Goal: Transaction & Acquisition: Obtain resource

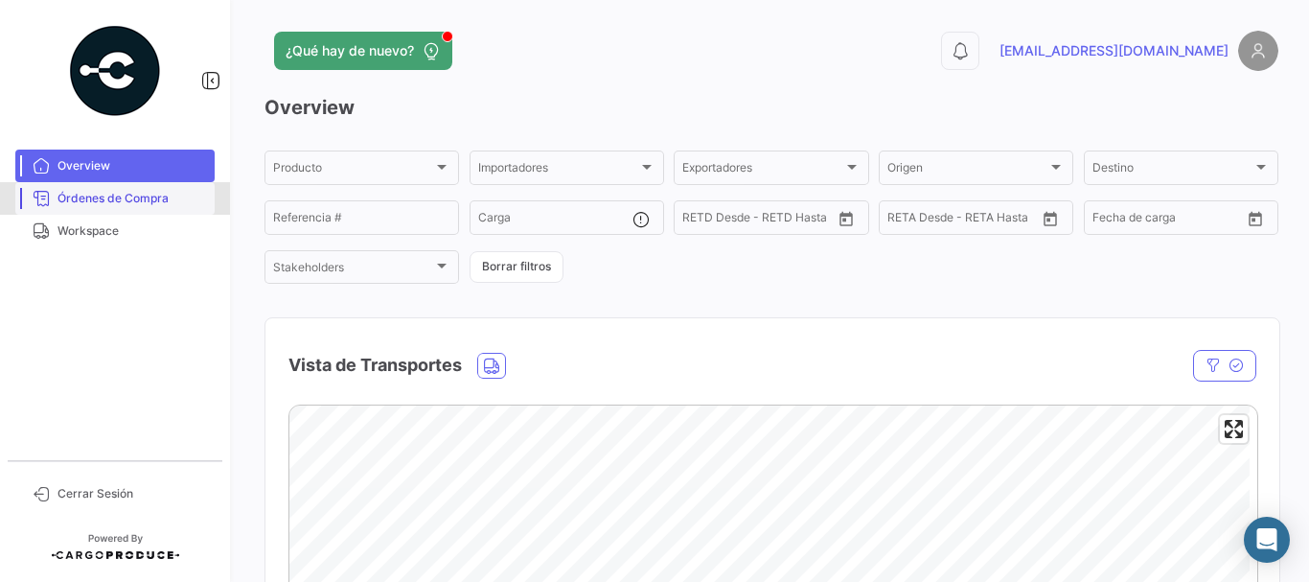
click at [137, 194] on span "Órdenes de Compra" at bounding box center [131, 198] width 149 height 17
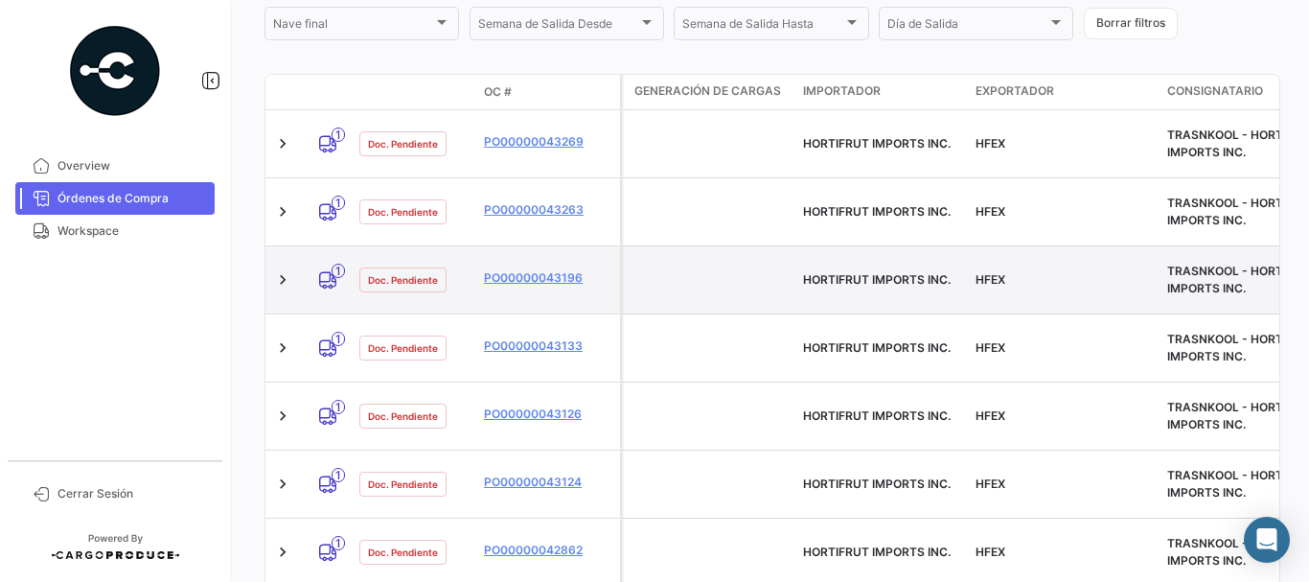
scroll to position [479, 0]
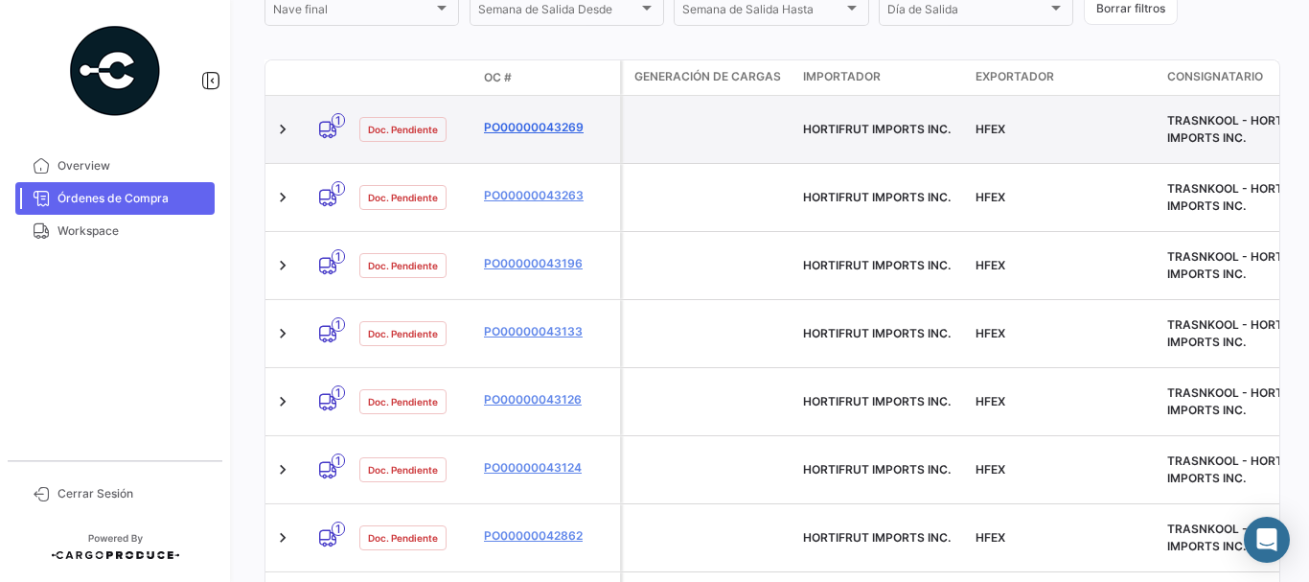
click at [534, 119] on link "PO00000043269" at bounding box center [548, 127] width 128 height 17
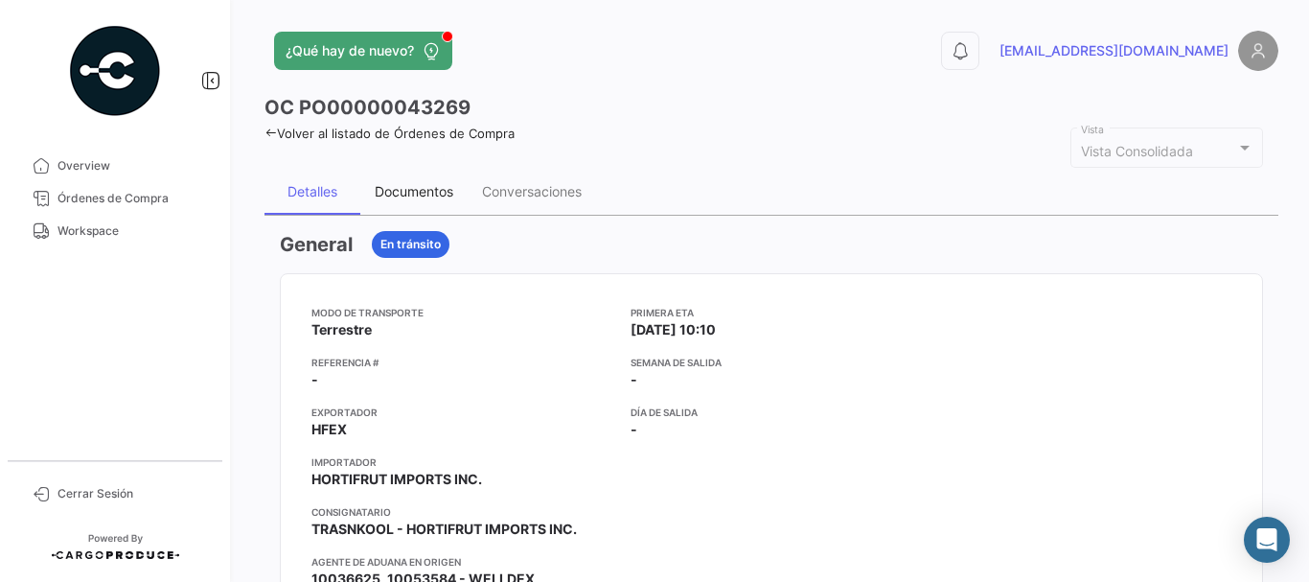
click at [402, 190] on div "Documentos" at bounding box center [414, 191] width 79 height 16
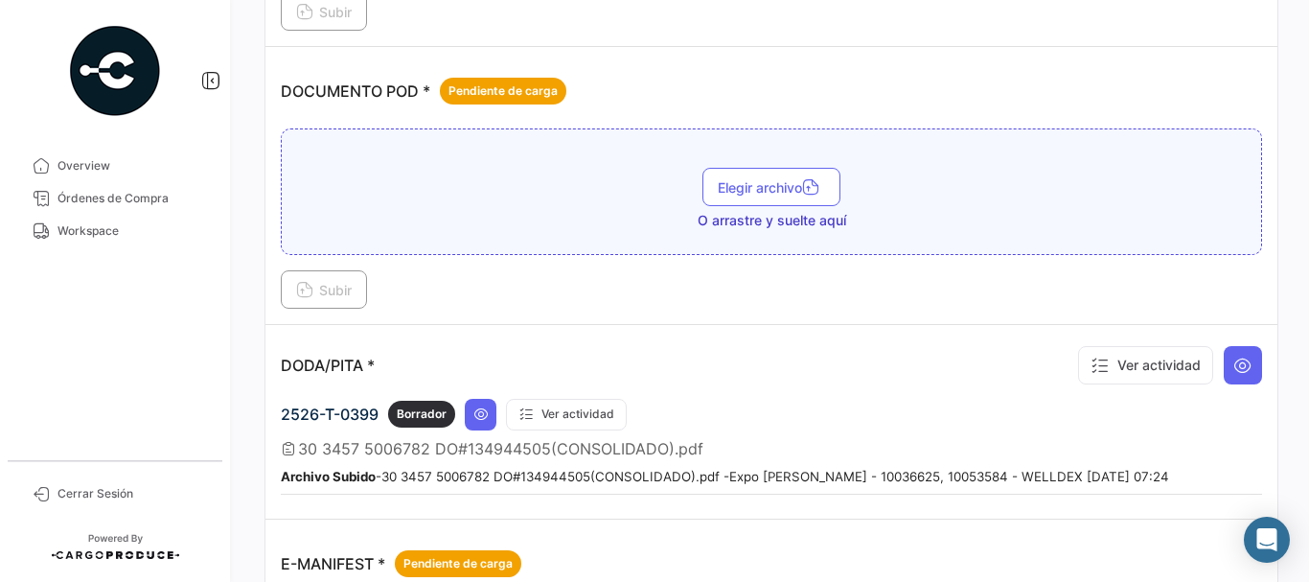
scroll to position [1054, 0]
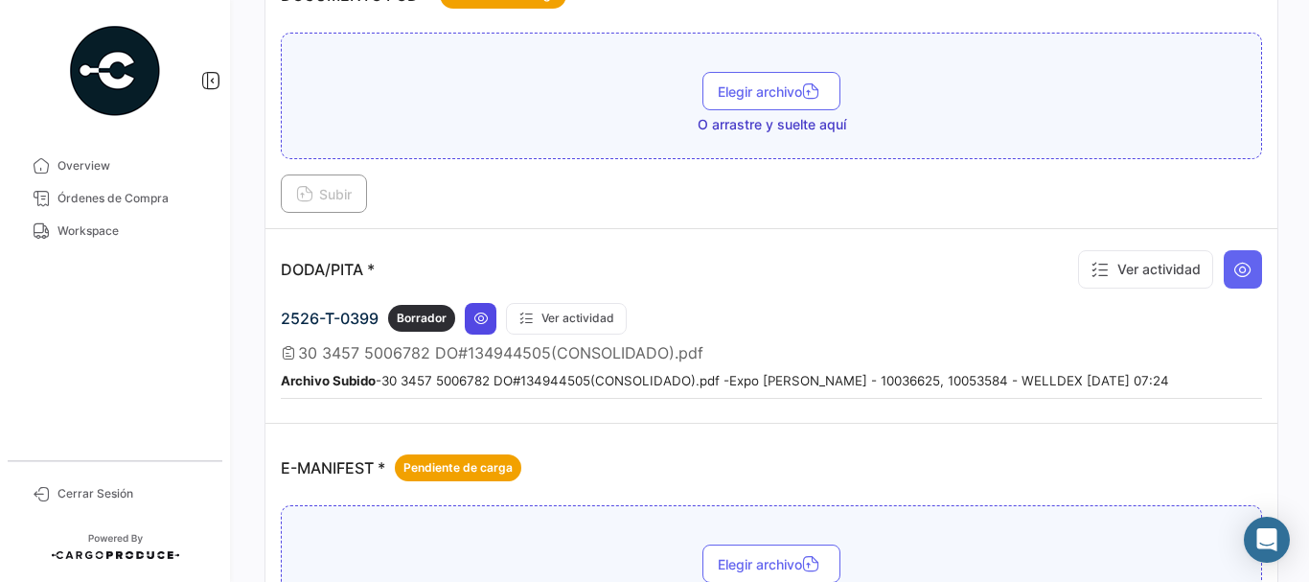
click at [488, 322] on icon at bounding box center [480, 317] width 15 height 15
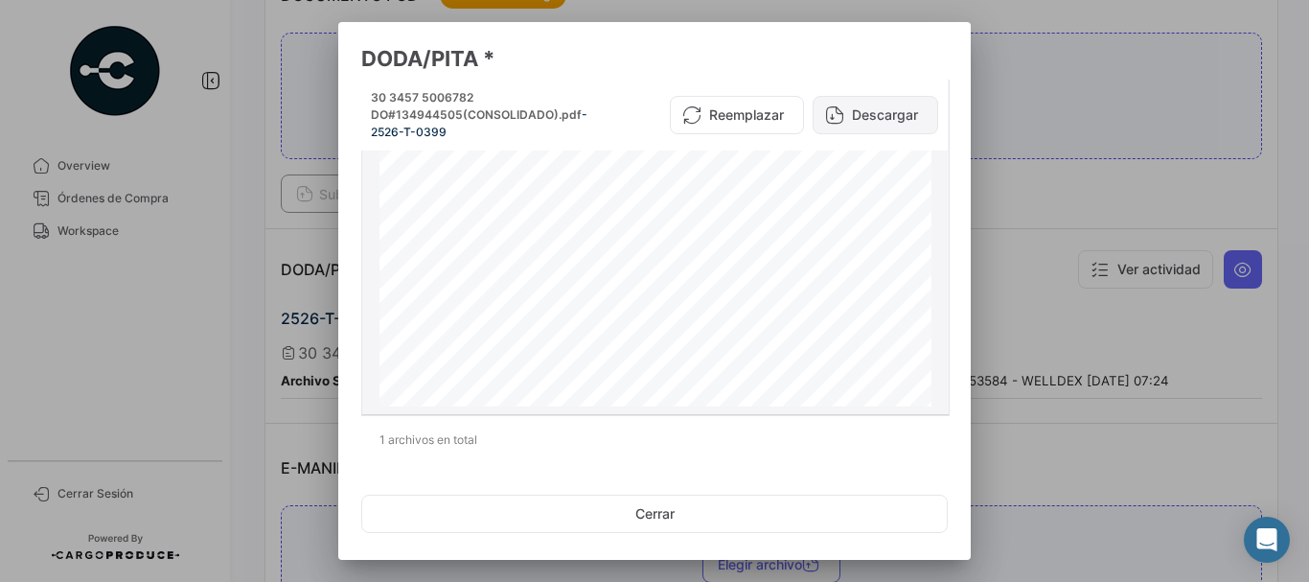
click at [892, 121] on button "Descargar" at bounding box center [876, 115] width 126 height 38
click at [335, 226] on div at bounding box center [654, 291] width 1309 height 582
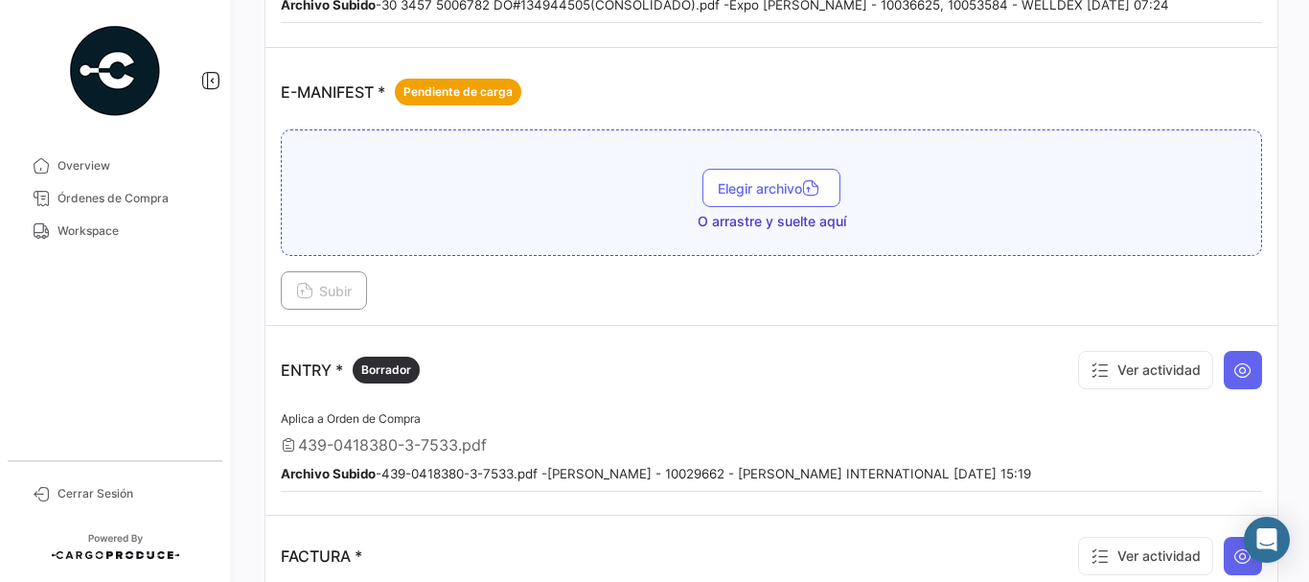
scroll to position [1533, 0]
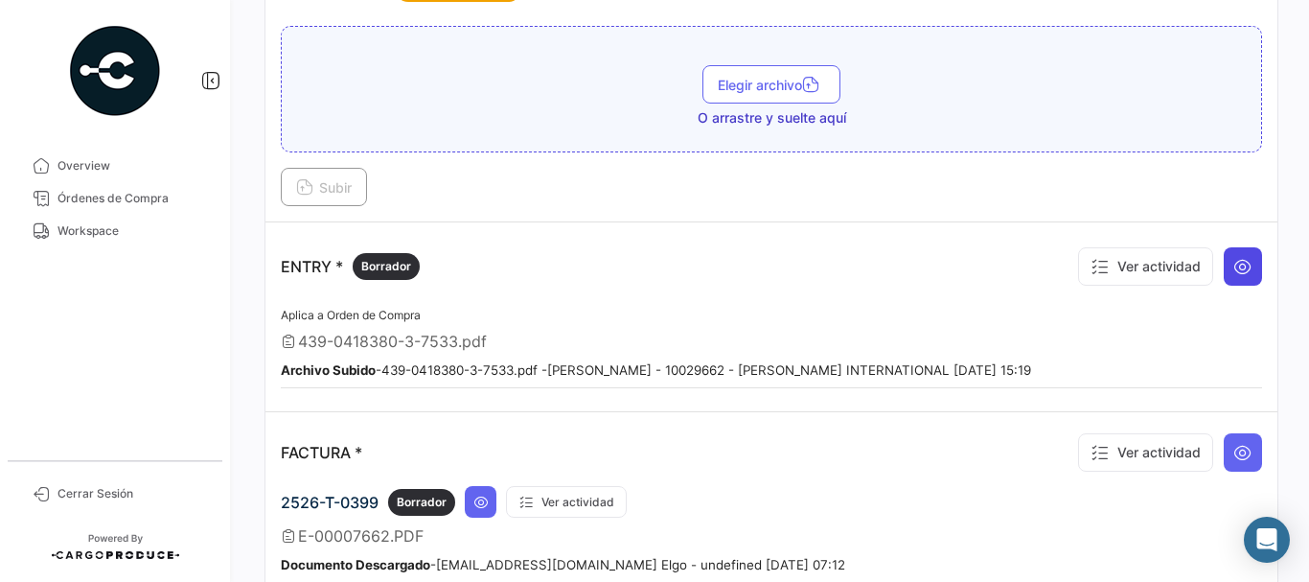
click at [1246, 264] on button at bounding box center [1243, 266] width 38 height 38
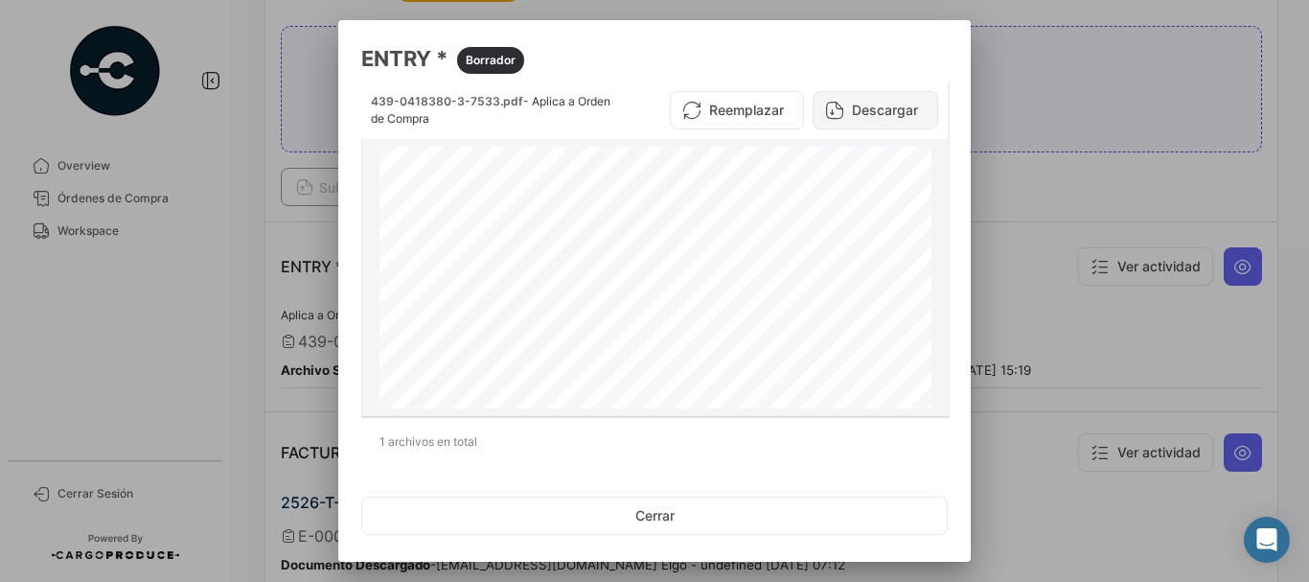
click at [872, 111] on button "Descargar" at bounding box center [876, 110] width 126 height 38
click at [1063, 99] on div at bounding box center [654, 291] width 1309 height 582
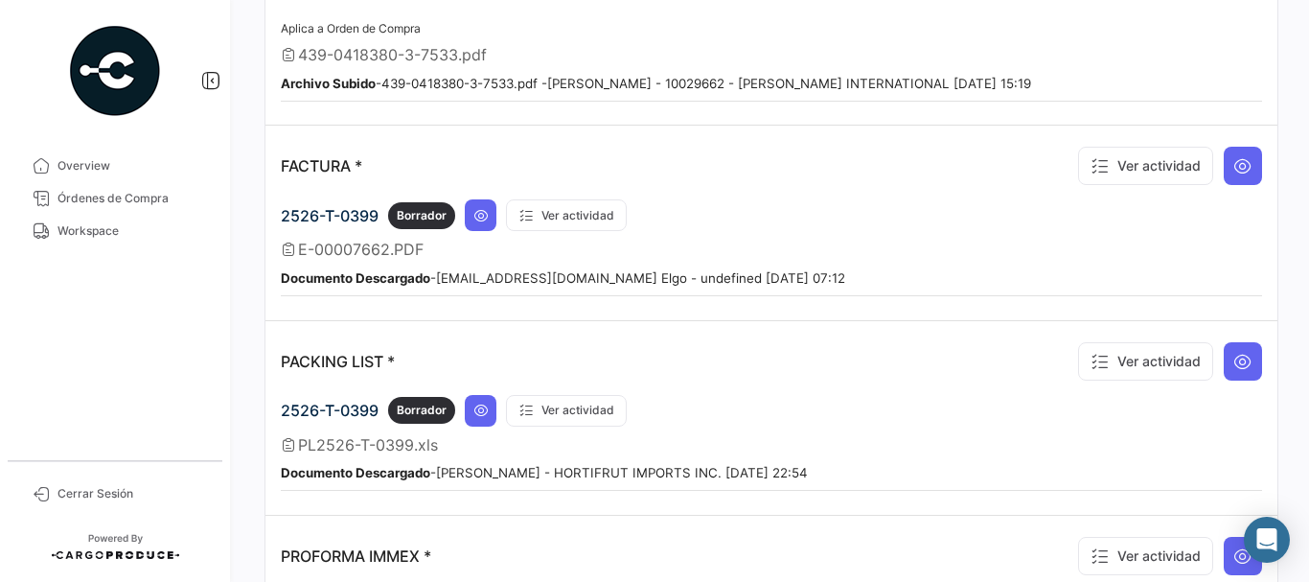
scroll to position [1821, 0]
click at [481, 229] on button at bounding box center [481, 214] width 32 height 32
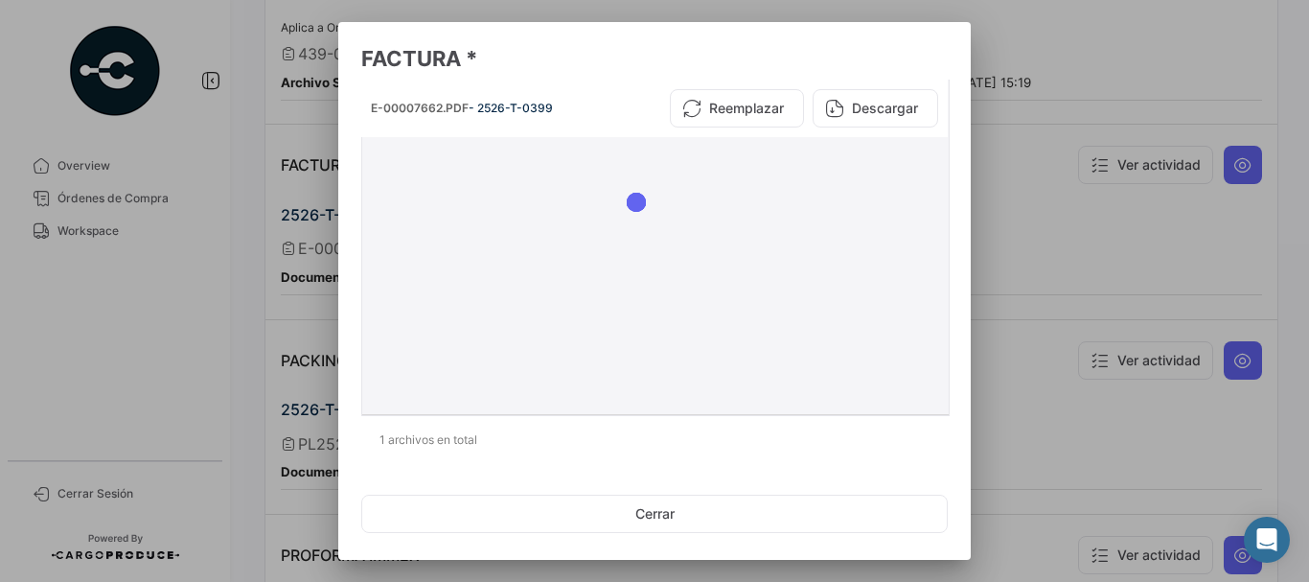
click at [482, 218] on div at bounding box center [655, 276] width 571 height 262
click at [889, 115] on button "Descargar" at bounding box center [876, 108] width 126 height 38
click at [1114, 174] on div at bounding box center [654, 291] width 1309 height 582
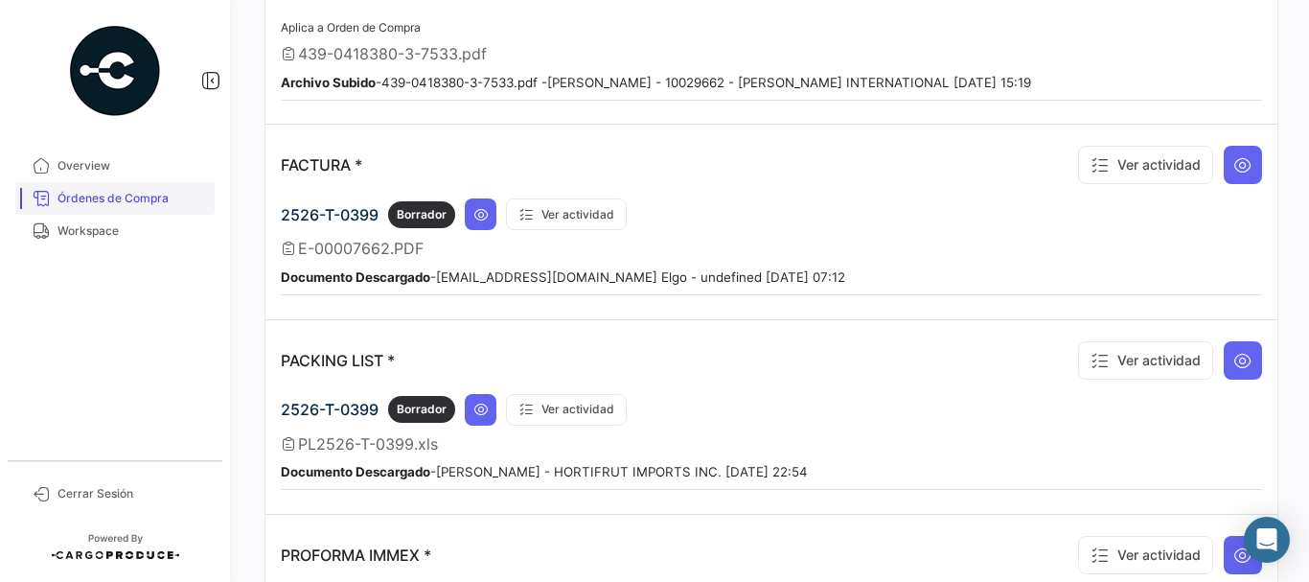
click at [153, 200] on span "Órdenes de Compra" at bounding box center [131, 198] width 149 height 17
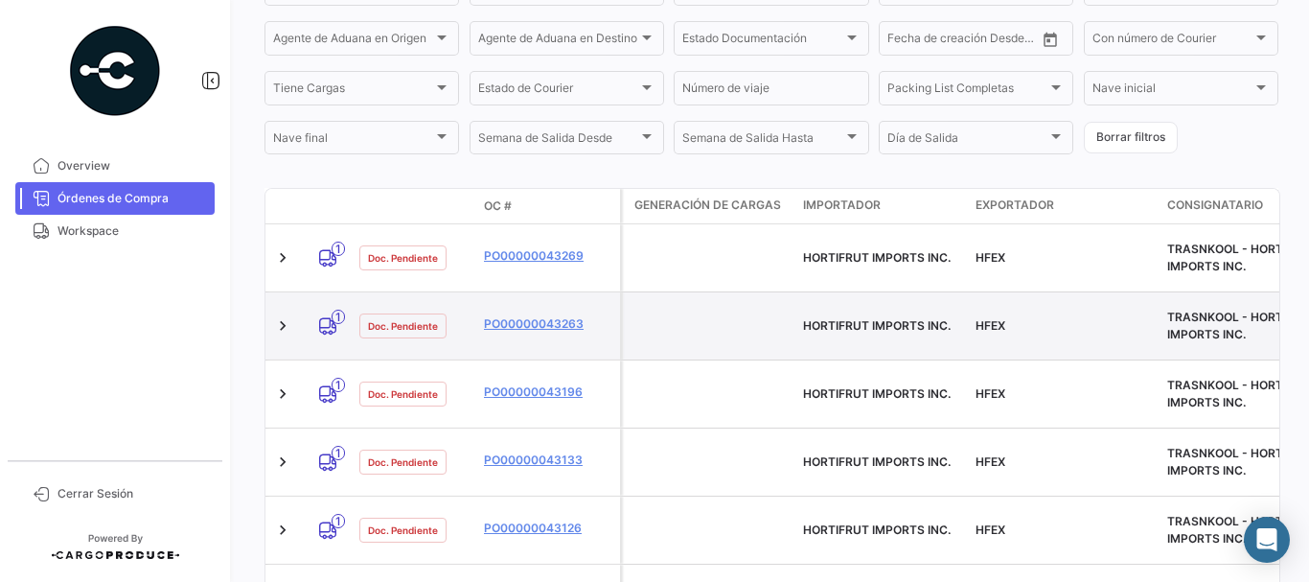
scroll to position [383, 0]
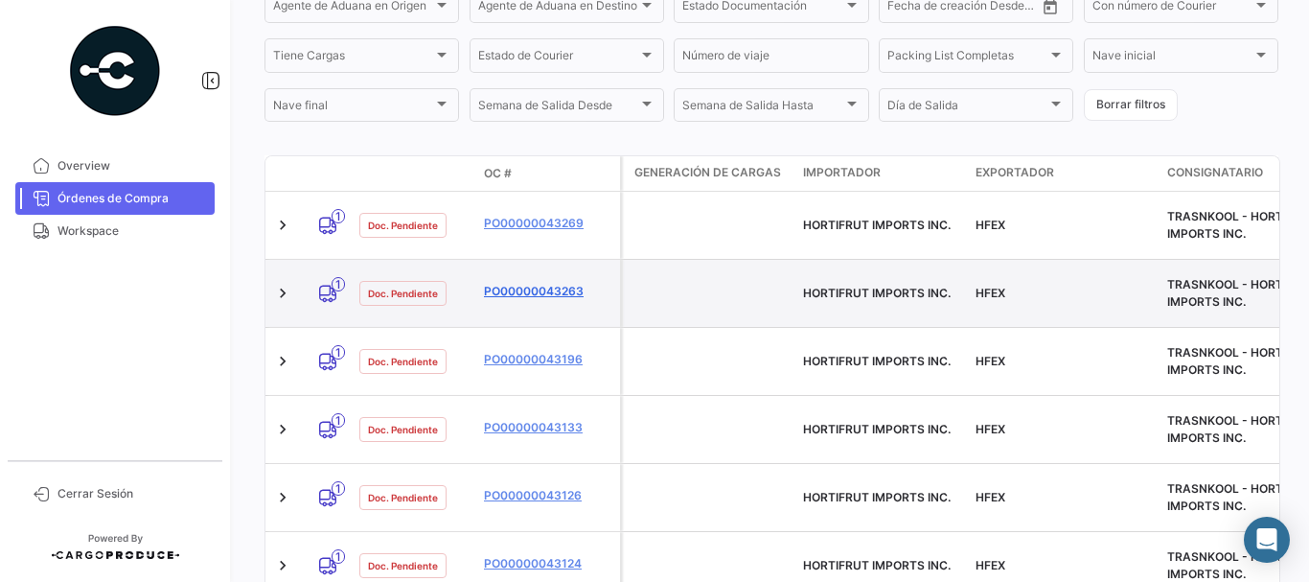
click at [517, 283] on link "PO00000043263" at bounding box center [548, 291] width 128 height 17
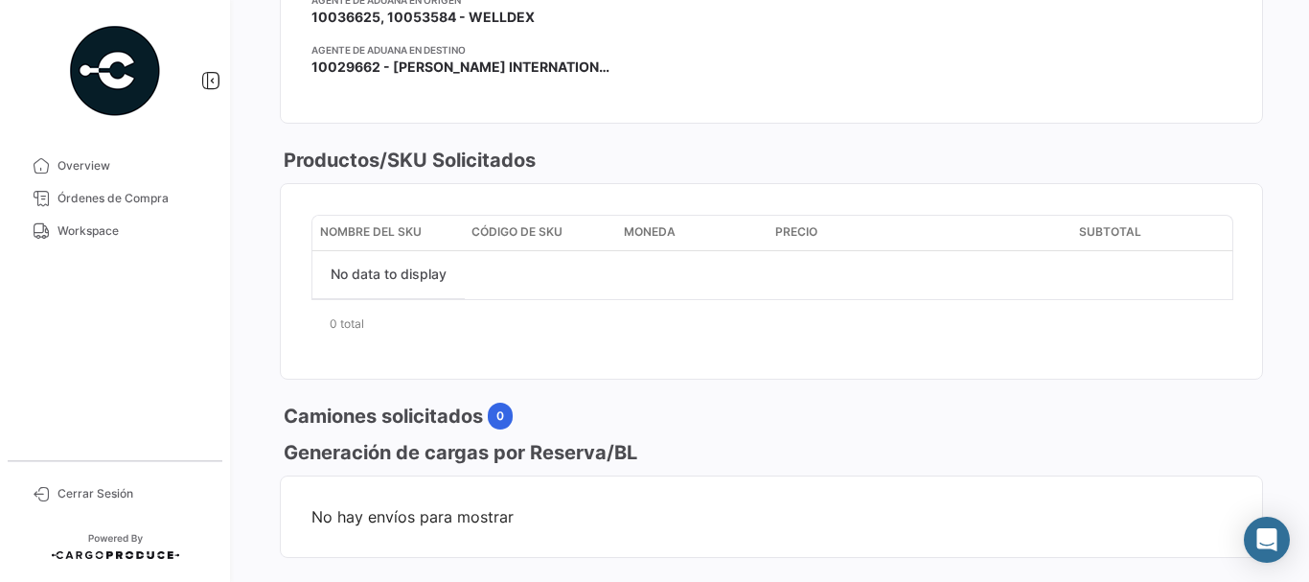
scroll to position [96, 0]
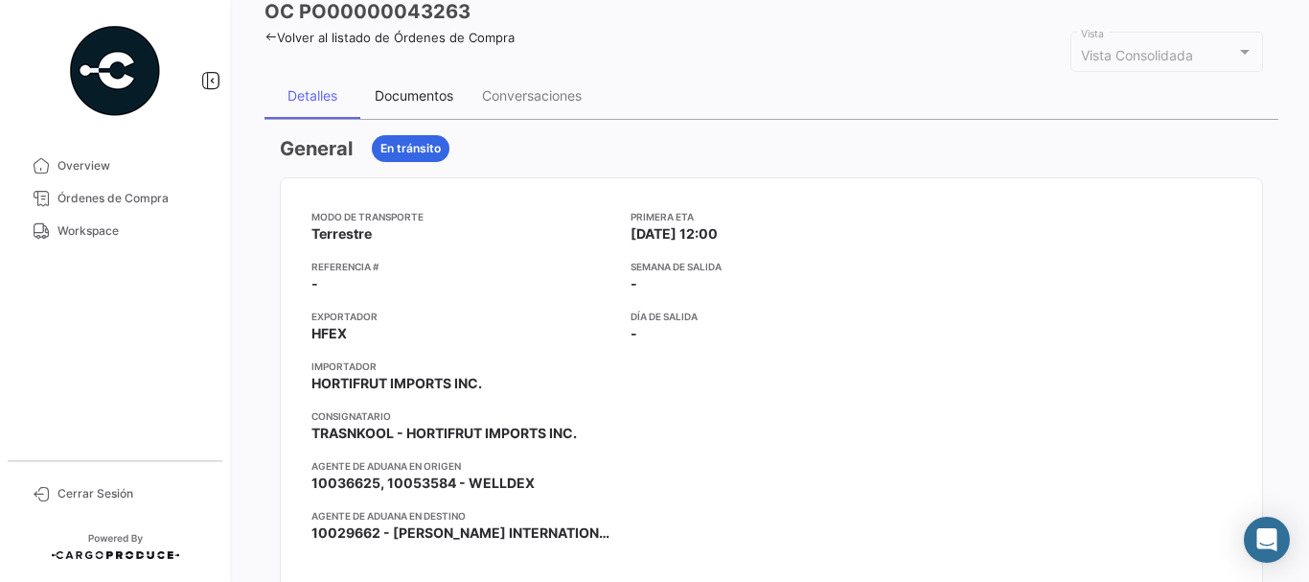
click at [408, 87] on div "Documentos" at bounding box center [414, 95] width 79 height 16
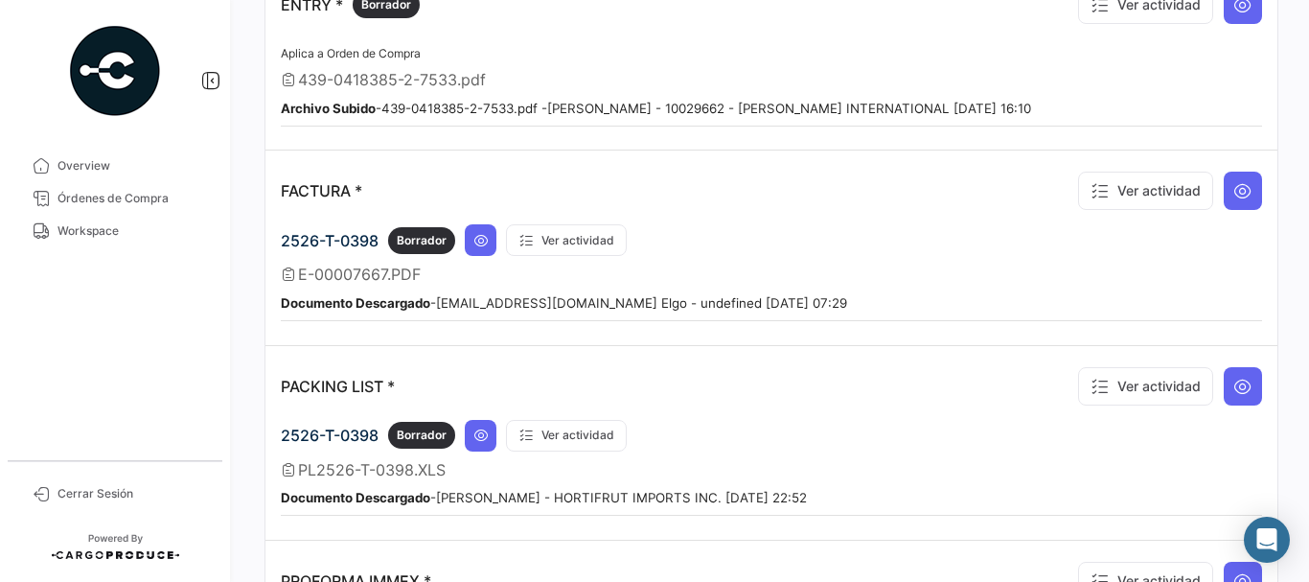
scroll to position [1821, 0]
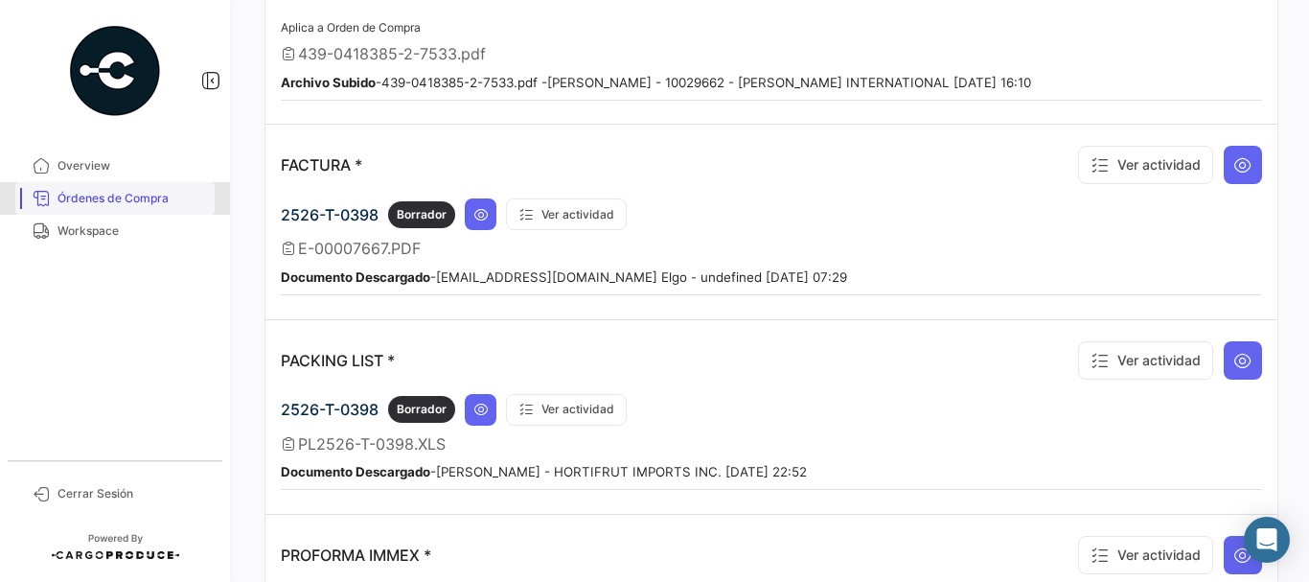
click at [149, 199] on span "Órdenes de Compra" at bounding box center [131, 198] width 149 height 17
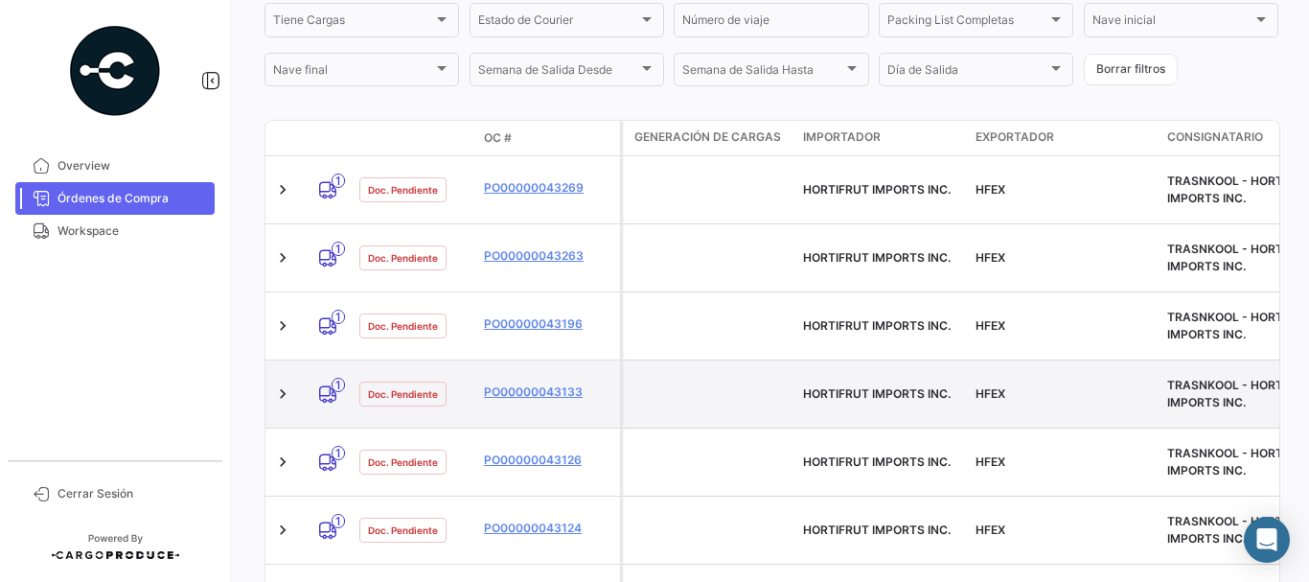
scroll to position [479, 0]
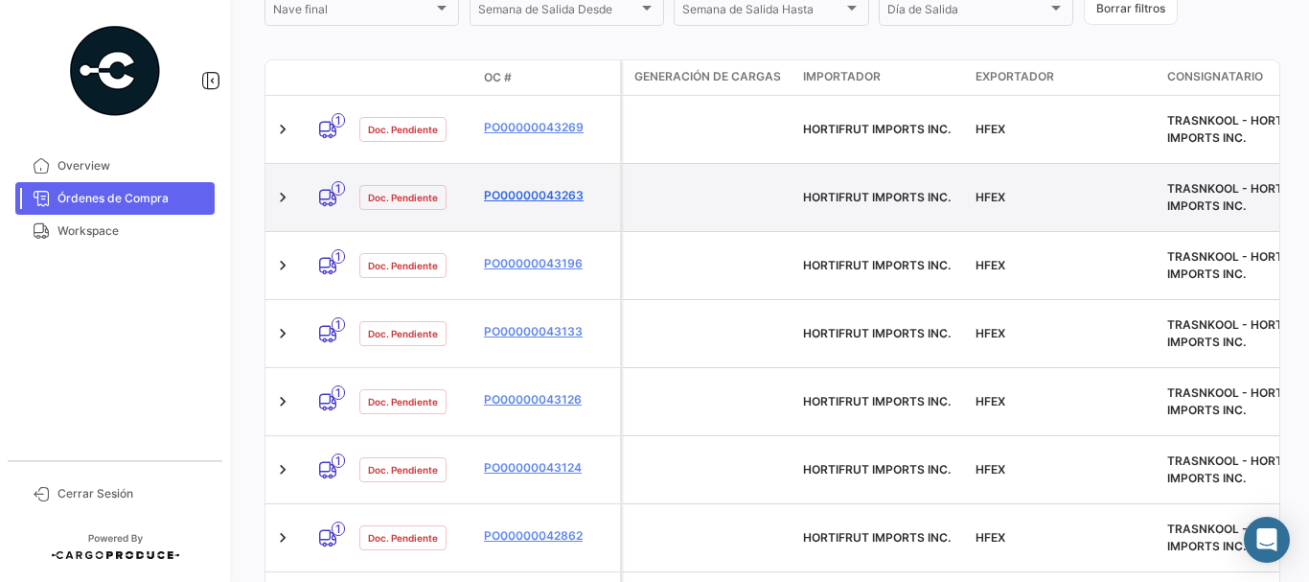
click at [524, 187] on link "PO00000043263" at bounding box center [548, 195] width 128 height 17
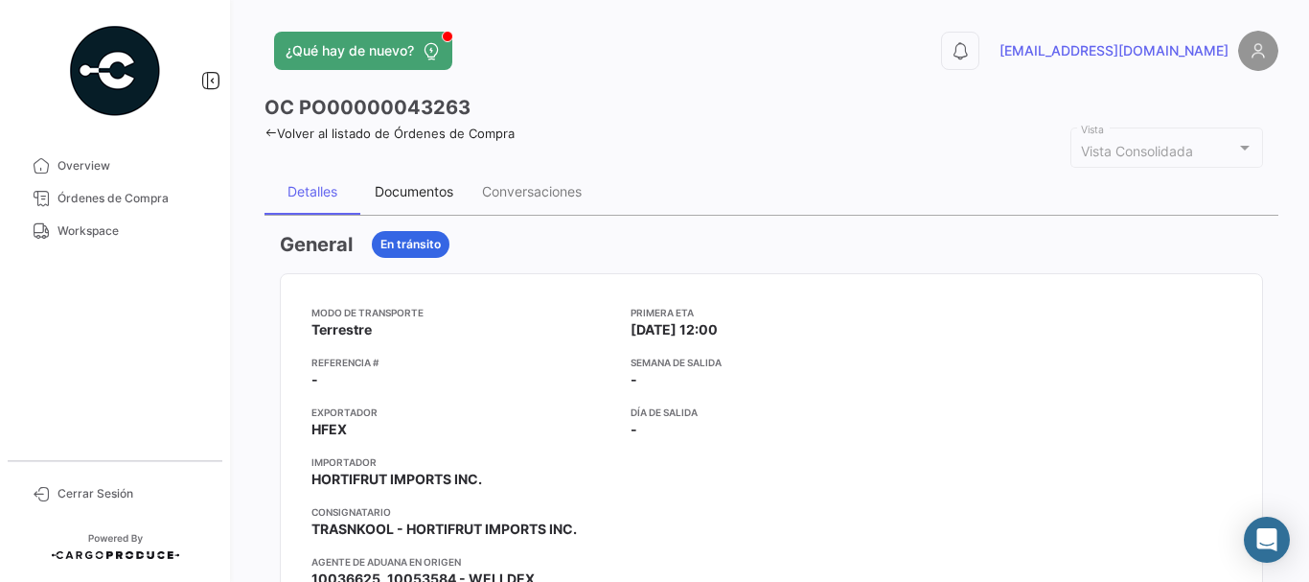
click at [403, 187] on div "Documentos" at bounding box center [414, 191] width 79 height 16
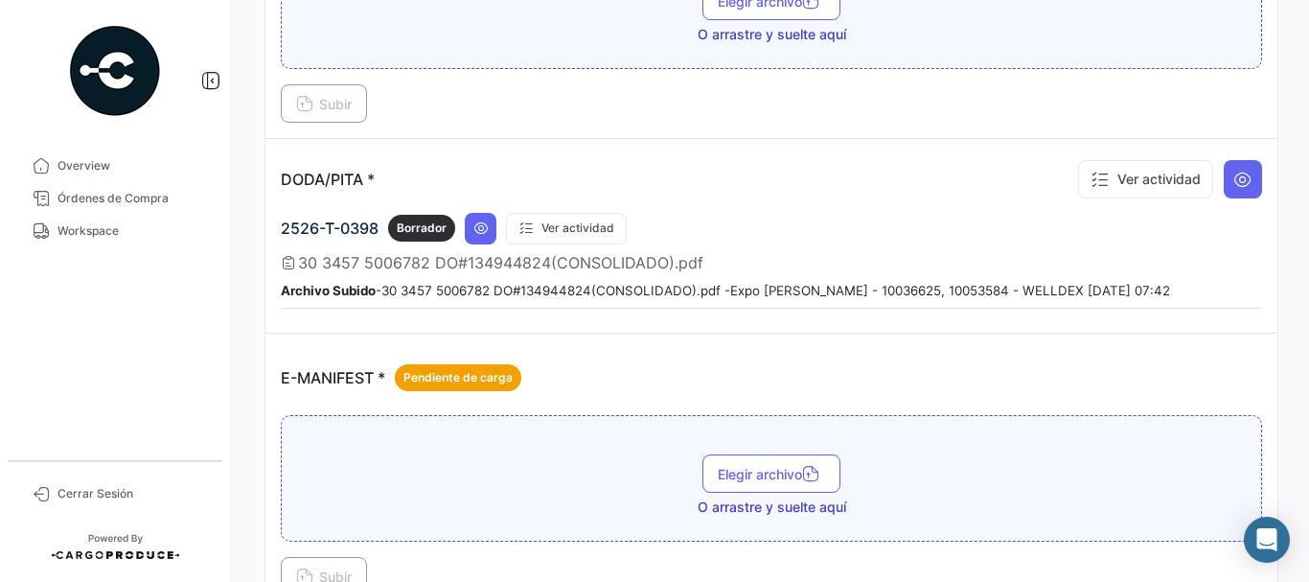
scroll to position [1150, 0]
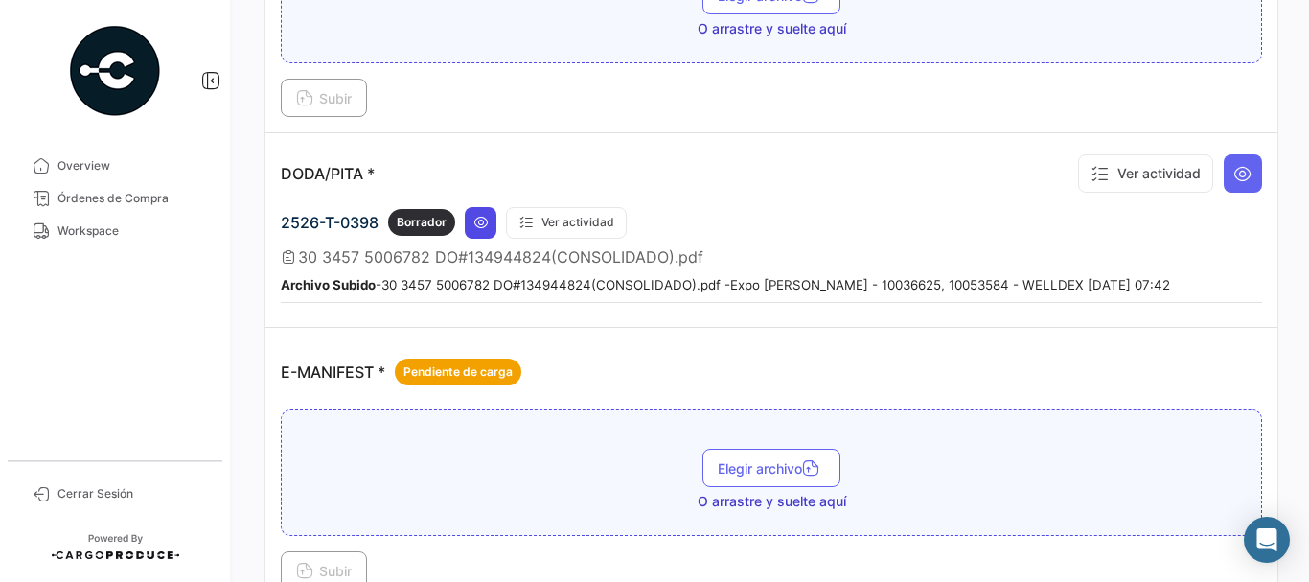
click at [479, 223] on icon at bounding box center [480, 222] width 15 height 15
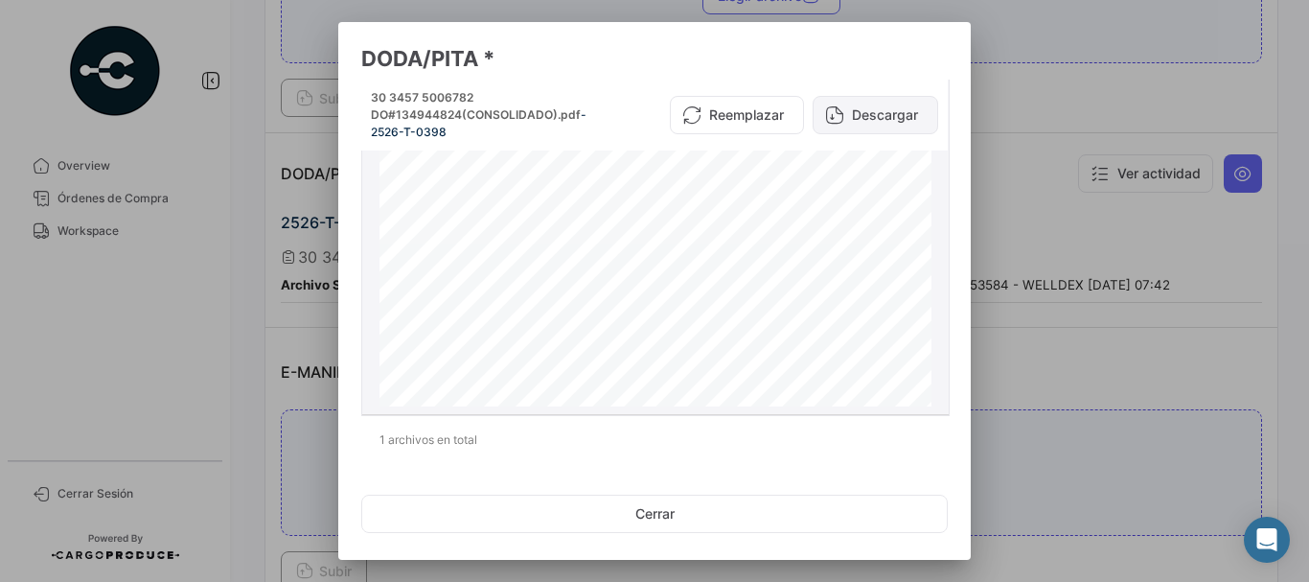
click at [877, 111] on button "Descargar" at bounding box center [876, 115] width 126 height 38
click at [288, 298] on div at bounding box center [654, 291] width 1309 height 582
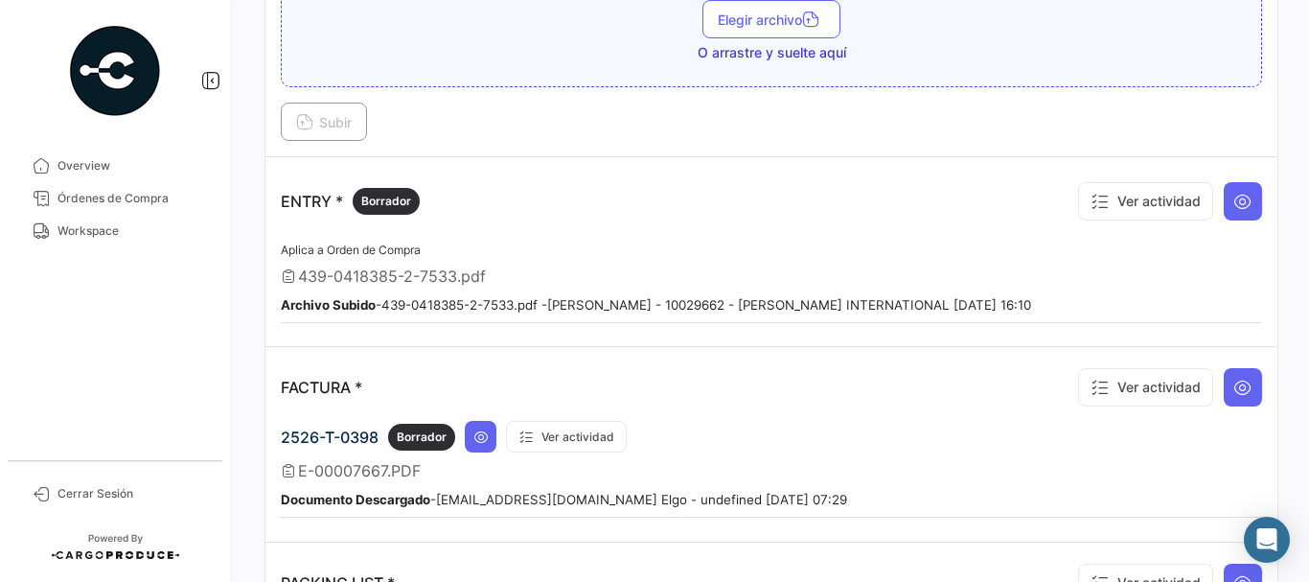
scroll to position [1629, 0]
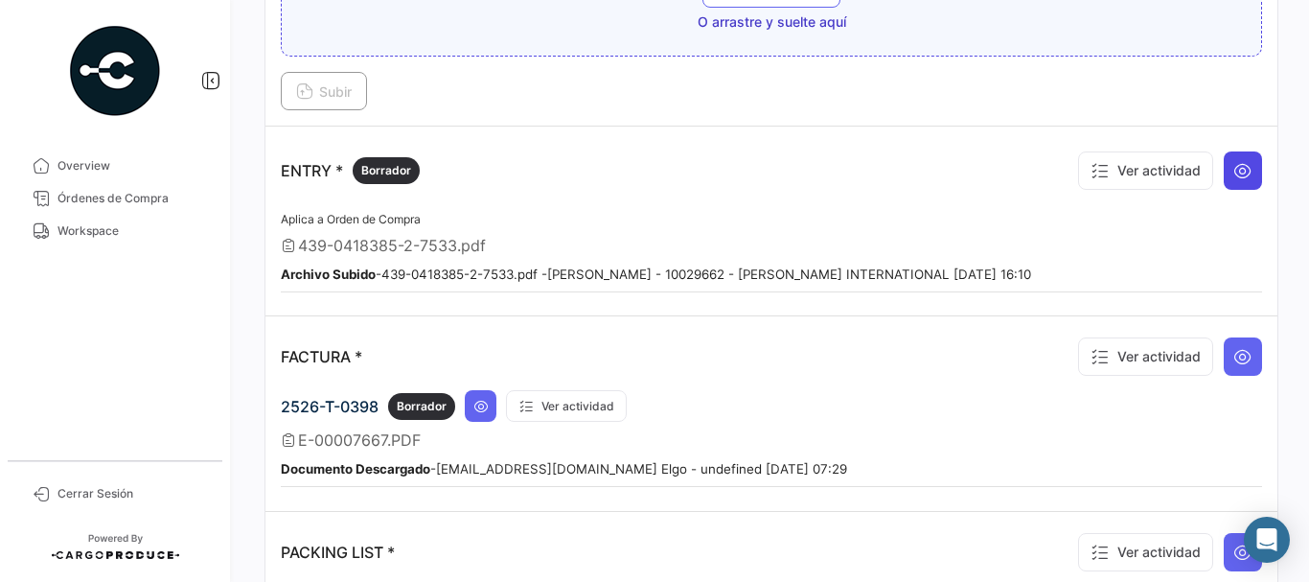
click at [1241, 167] on icon at bounding box center [1242, 170] width 19 height 19
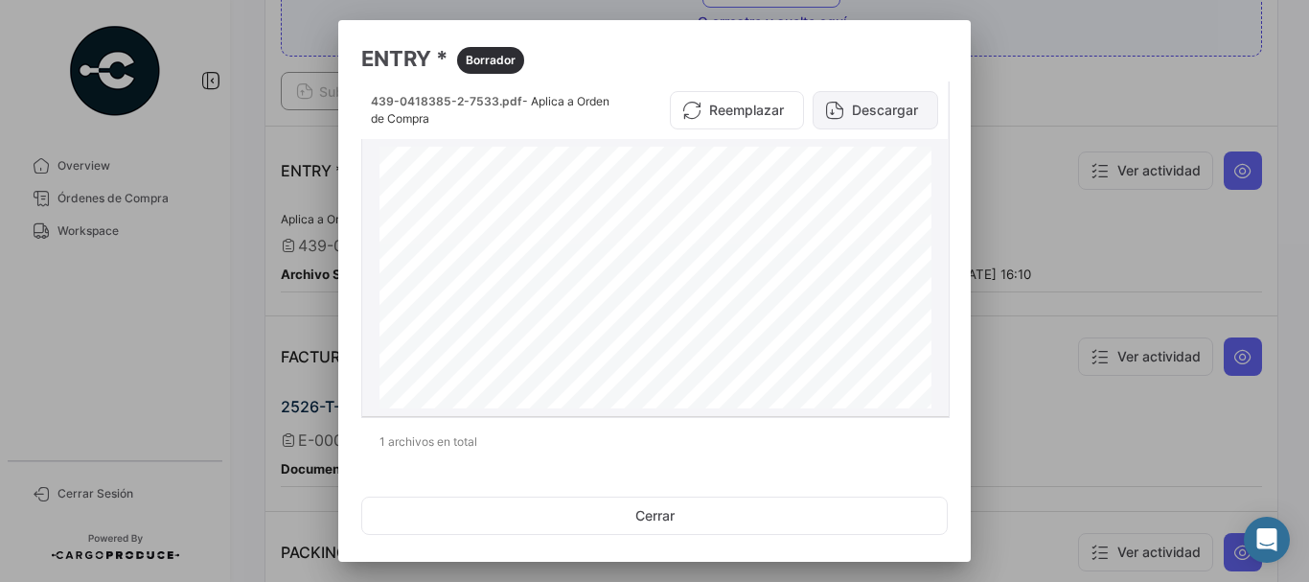
click at [869, 102] on button "Descargar" at bounding box center [876, 110] width 126 height 38
click at [1051, 278] on div at bounding box center [654, 291] width 1309 height 582
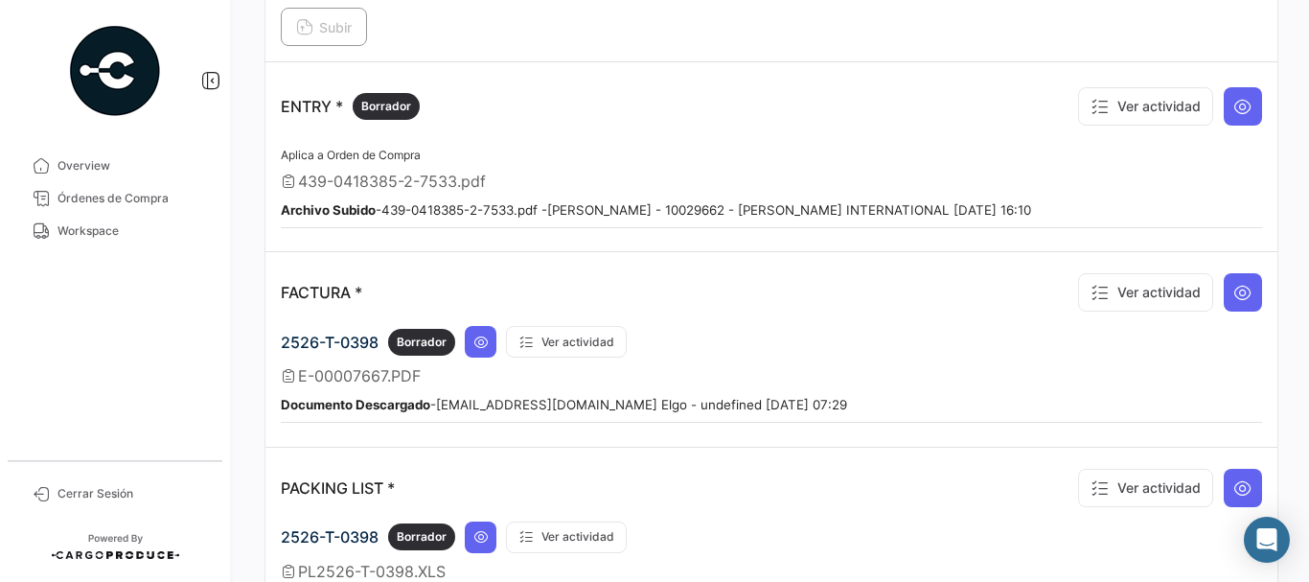
scroll to position [1821, 0]
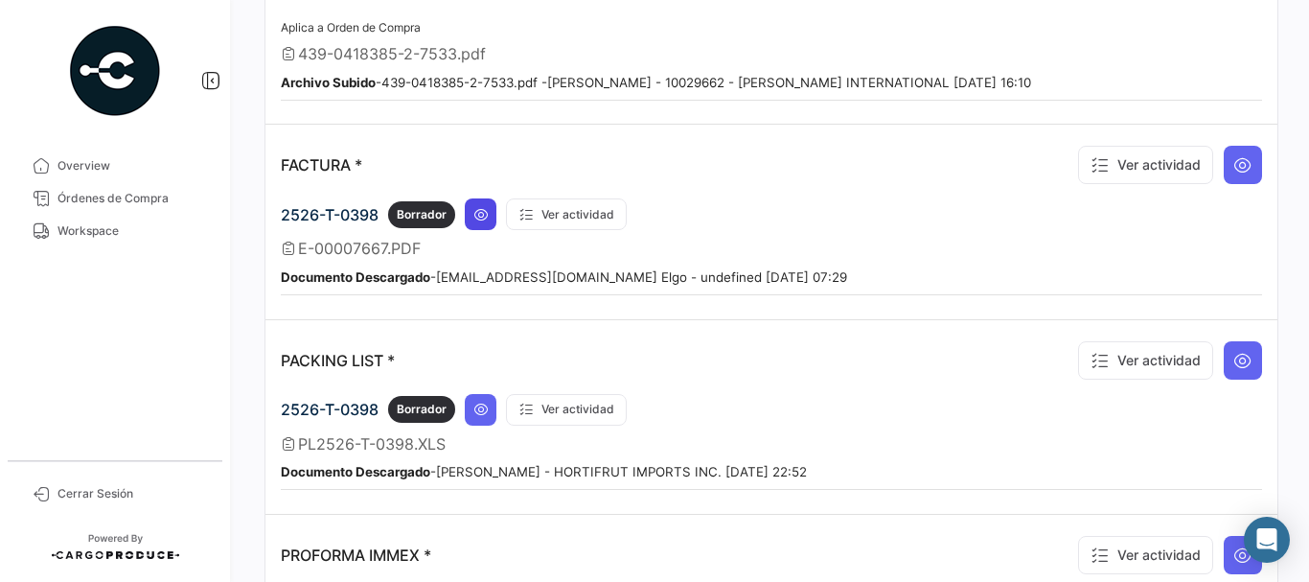
click at [477, 213] on icon at bounding box center [480, 214] width 15 height 15
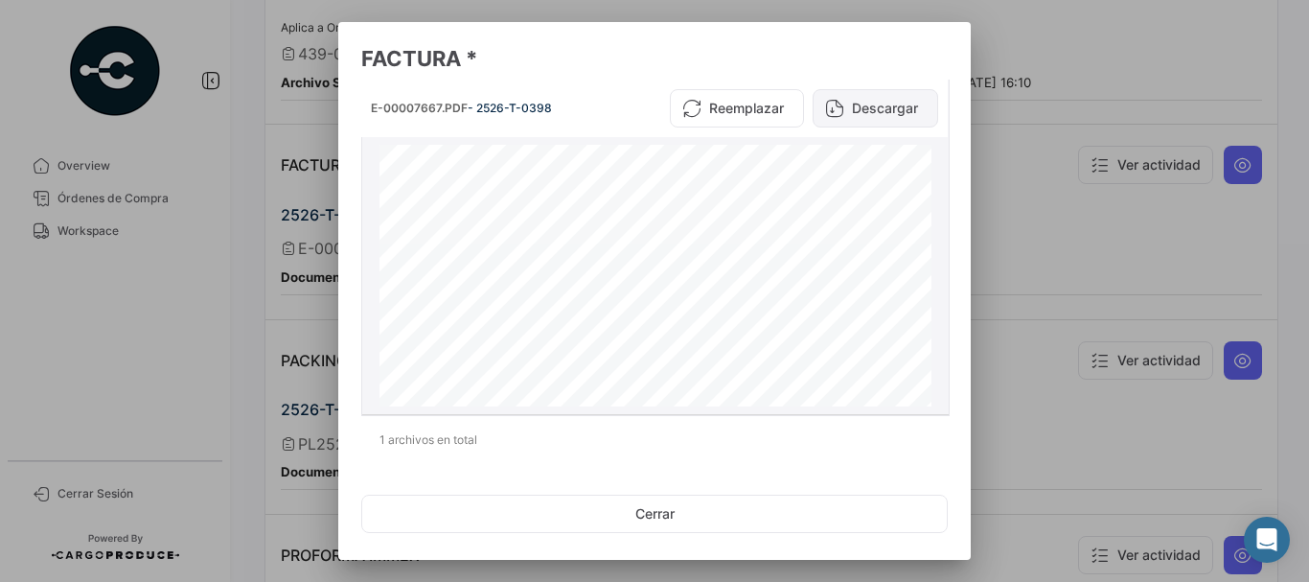
click at [870, 108] on button "Descargar" at bounding box center [876, 108] width 126 height 38
click at [1032, 83] on div at bounding box center [654, 291] width 1309 height 582
